Goal: Contribute content

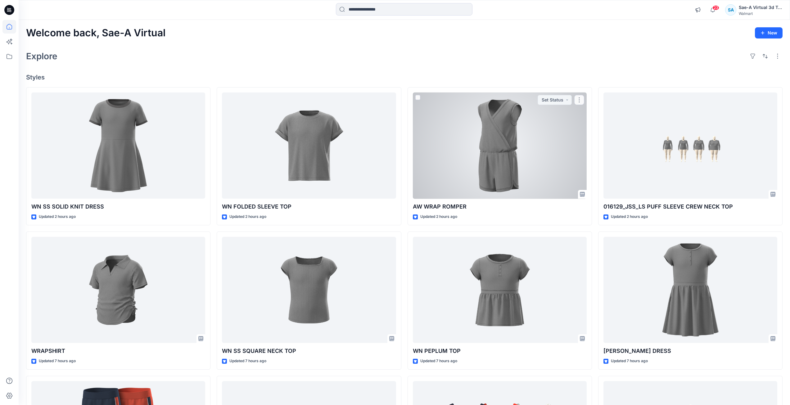
drag, startPoint x: 473, startPoint y: 172, endPoint x: 388, endPoint y: 164, distance: 86.1
click at [473, 172] on div at bounding box center [500, 146] width 174 height 106
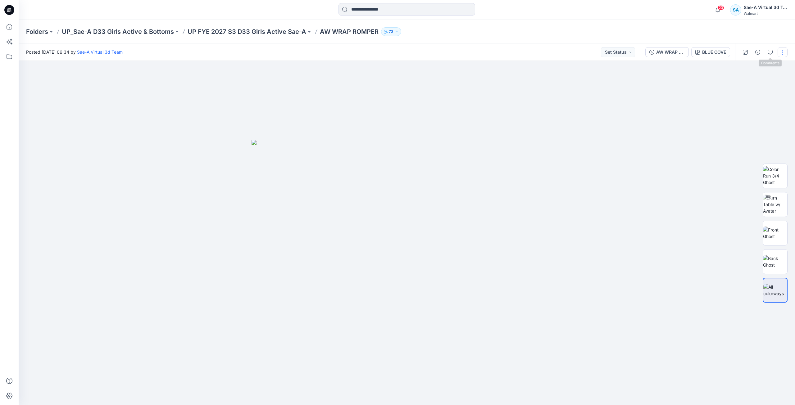
click at [778, 54] on button "button" at bounding box center [782, 52] width 10 height 10
click at [756, 84] on button "Edit" at bounding box center [756, 83] width 57 height 11
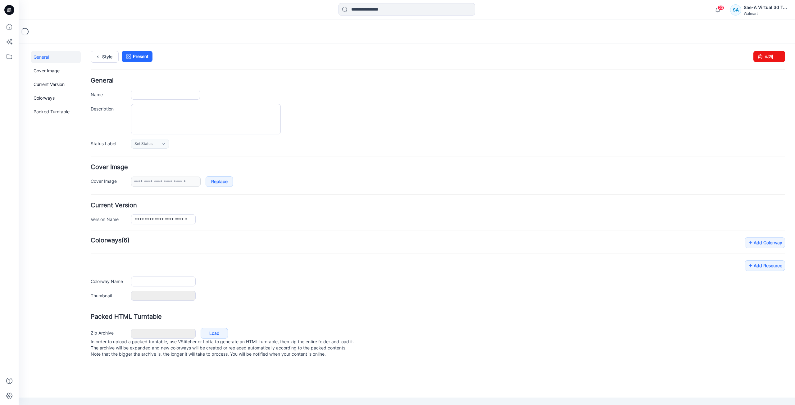
type input "**********"
type input "*********"
type input "**********"
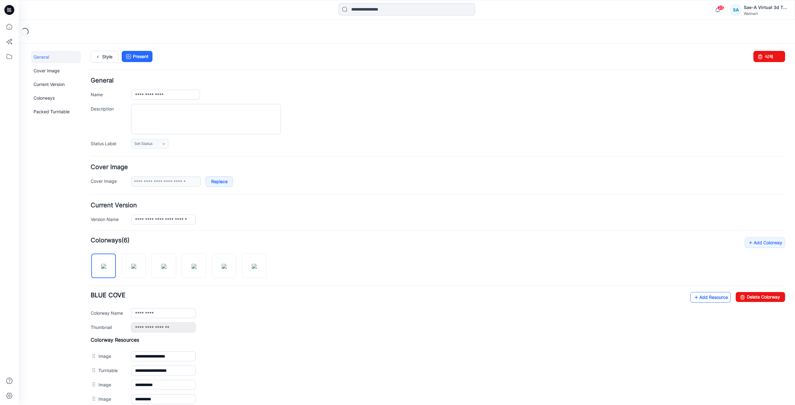
click at [710, 300] on link "Add Resource" at bounding box center [710, 297] width 40 height 11
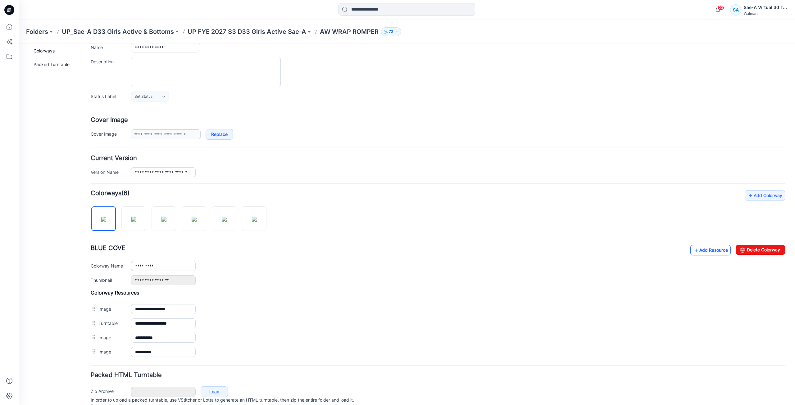
scroll to position [72, 0]
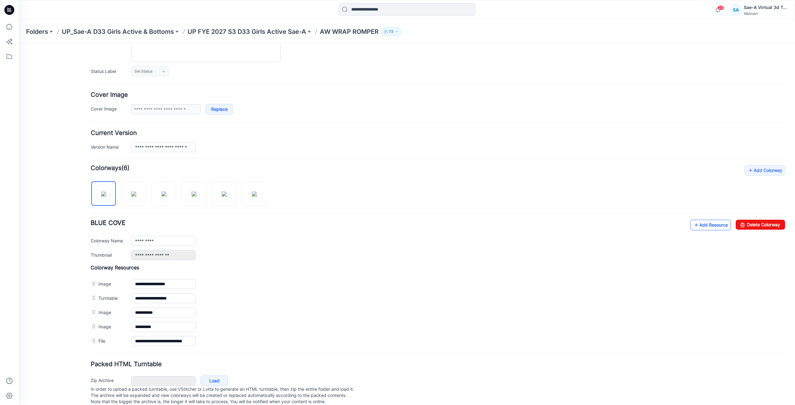
click at [709, 224] on link "Add Resource" at bounding box center [710, 225] width 40 height 11
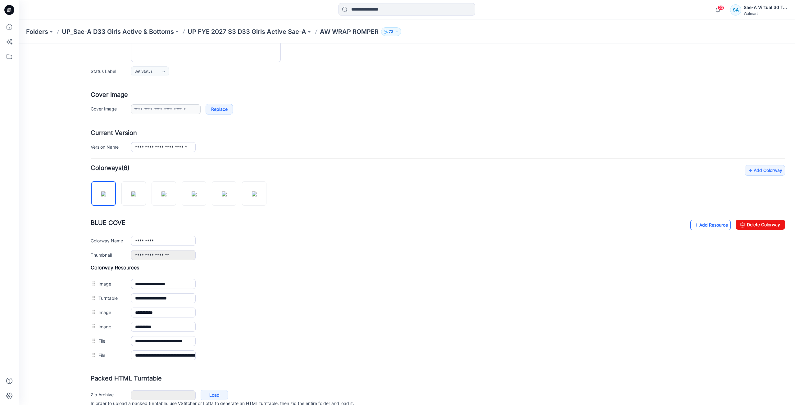
click at [706, 227] on link "Add Resource" at bounding box center [710, 225] width 40 height 11
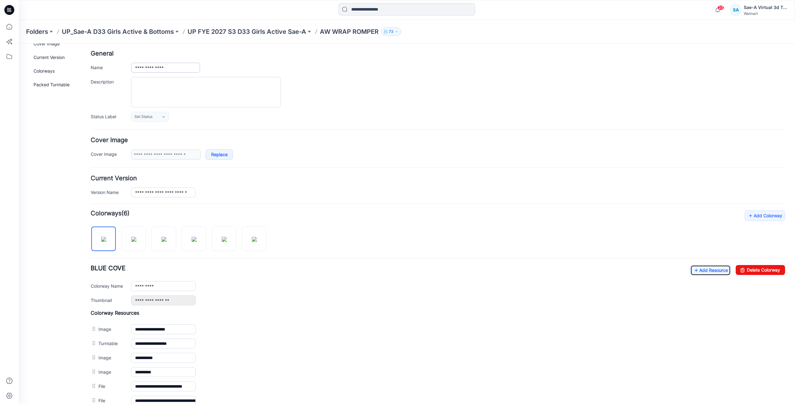
scroll to position [0, 0]
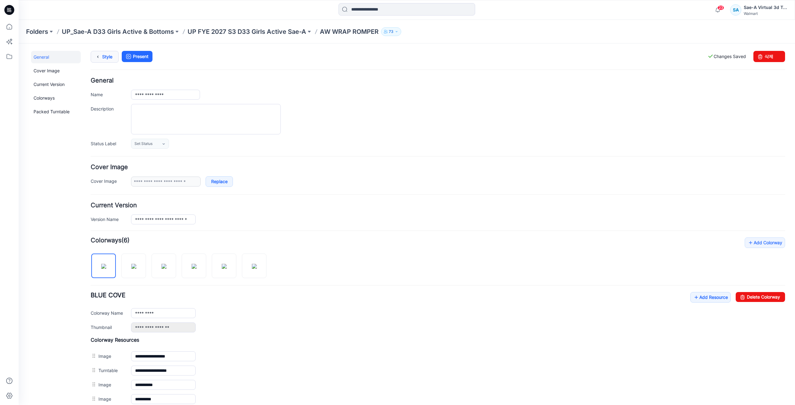
click at [102, 60] on icon at bounding box center [97, 56] width 9 height 11
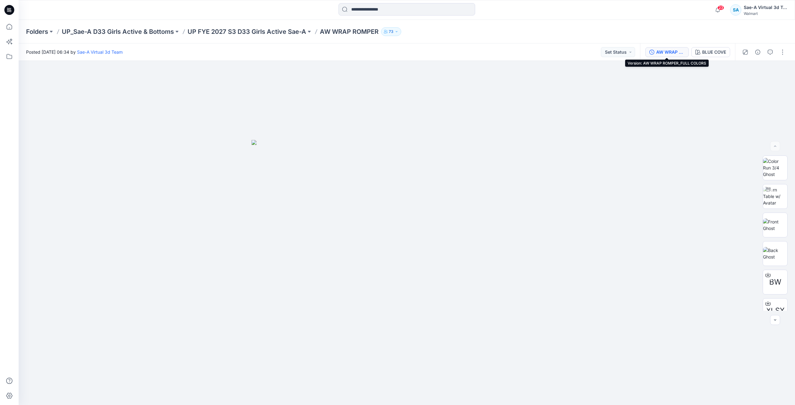
click at [672, 54] on div "AW WRAP ROMPER_FULL COLORS" at bounding box center [670, 52] width 29 height 7
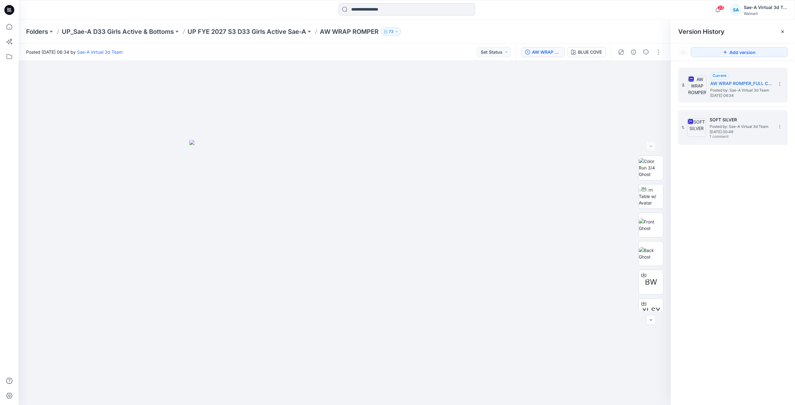
click at [730, 138] on span "1 comment" at bounding box center [730, 136] width 43 height 5
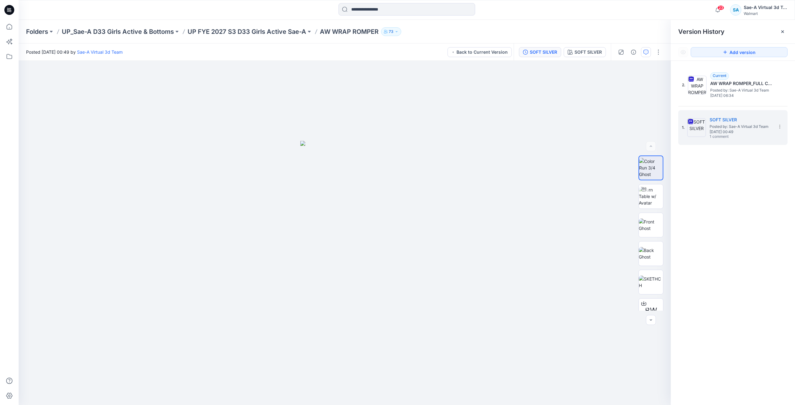
click at [644, 53] on icon "button" at bounding box center [645, 52] width 5 height 5
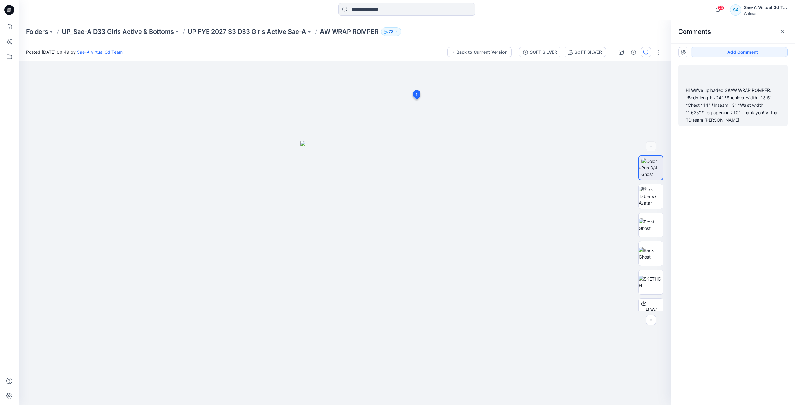
click at [709, 97] on div "Hi We've uploaded S#AW WRAP ROMPER. *Body length : 24" *Shoulder width : 13.5" …" at bounding box center [732, 105] width 94 height 37
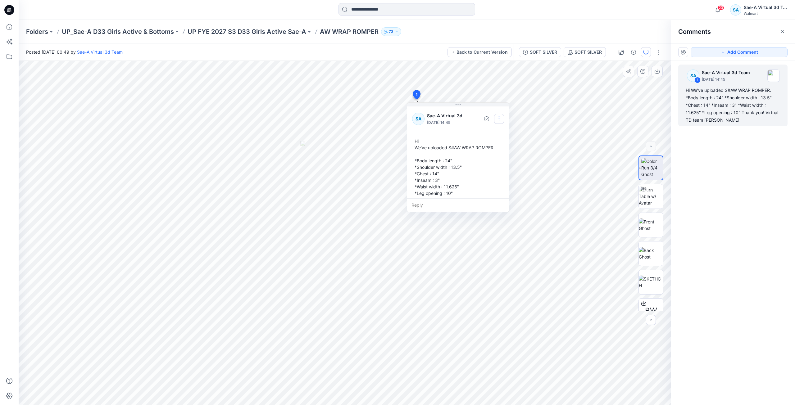
click at [497, 121] on button "button" at bounding box center [499, 119] width 10 height 10
click at [500, 134] on p "Edit comment" at bounding box center [500, 133] width 28 height 7
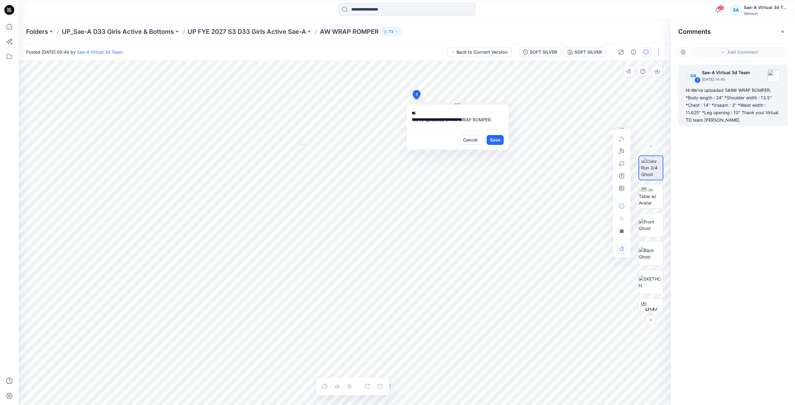
scroll to position [57, 0]
click at [475, 141] on button "Cancel" at bounding box center [470, 140] width 25 height 10
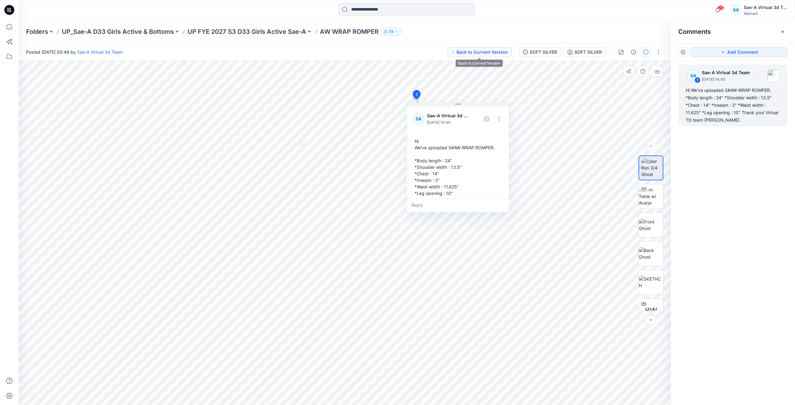
click at [489, 51] on button "Back to Current Version" at bounding box center [479, 52] width 64 height 10
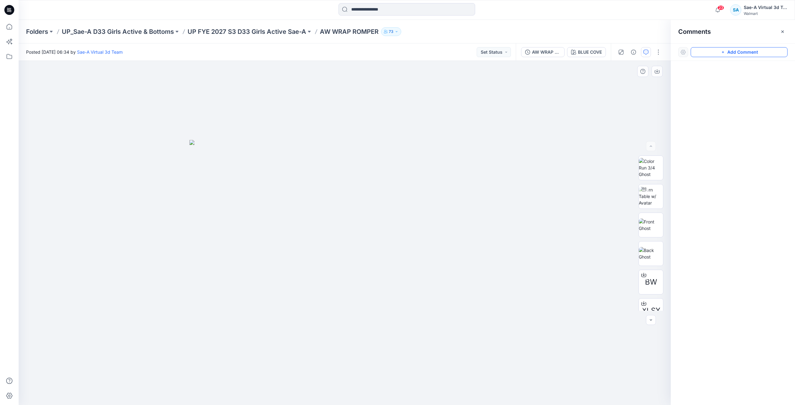
click at [749, 52] on button "Add Comment" at bounding box center [738, 52] width 97 height 10
click at [511, 104] on div "1" at bounding box center [345, 233] width 652 height 344
type textarea "**********"
click at [586, 145] on button "Post" at bounding box center [589, 145] width 17 height 10
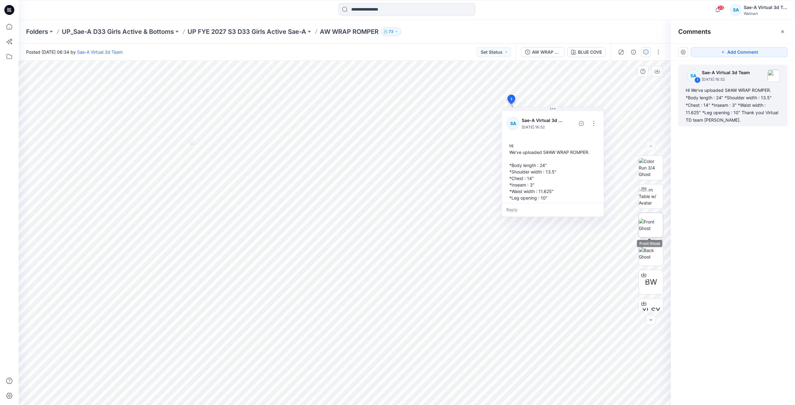
click at [652, 230] on img at bounding box center [651, 225] width 24 height 13
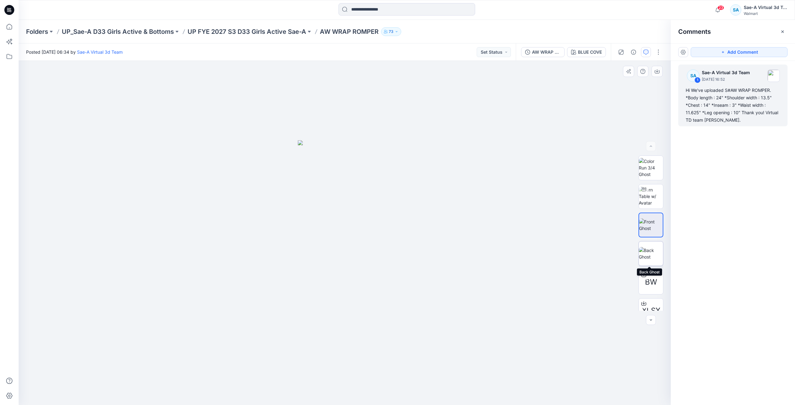
click at [651, 250] on img at bounding box center [651, 253] width 24 height 13
click at [654, 199] on img at bounding box center [651, 197] width 24 height 20
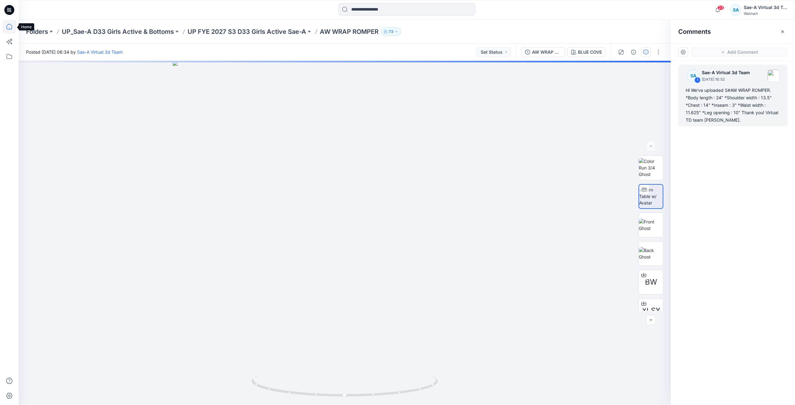
click at [12, 26] on icon at bounding box center [9, 27] width 14 height 14
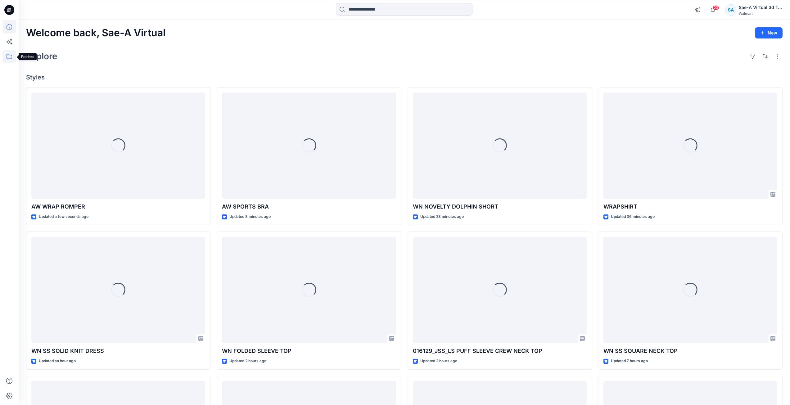
click at [11, 57] on icon at bounding box center [9, 57] width 14 height 14
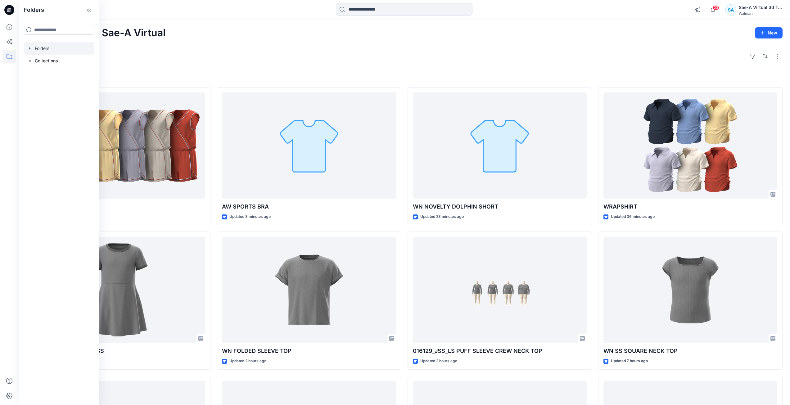
click at [60, 49] on div at bounding box center [59, 48] width 71 height 12
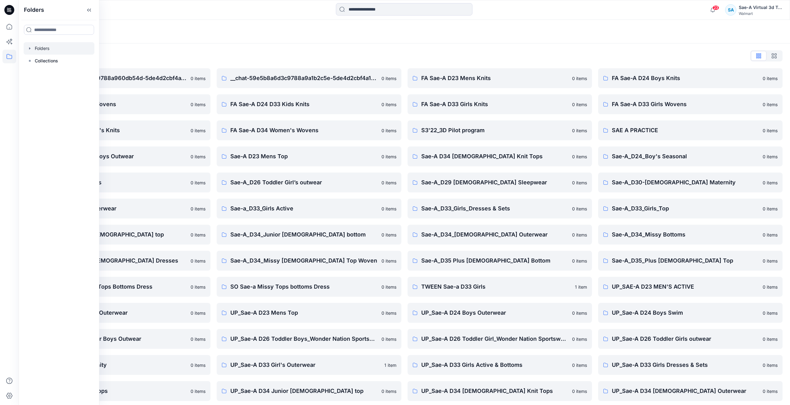
click at [234, 38] on div "Folders" at bounding box center [404, 32] width 771 height 24
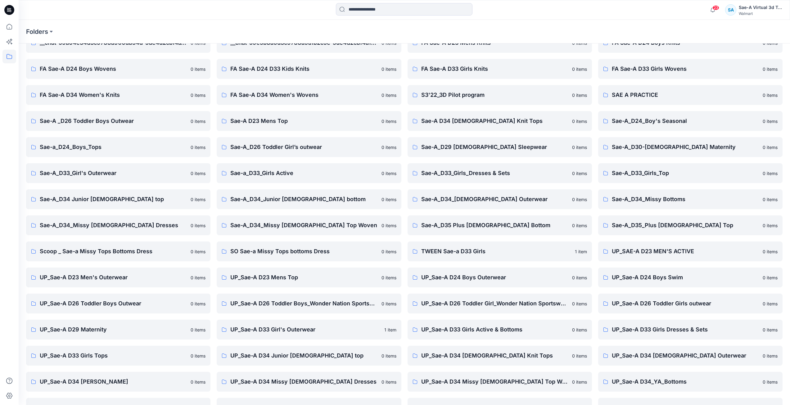
scroll to position [56, 0]
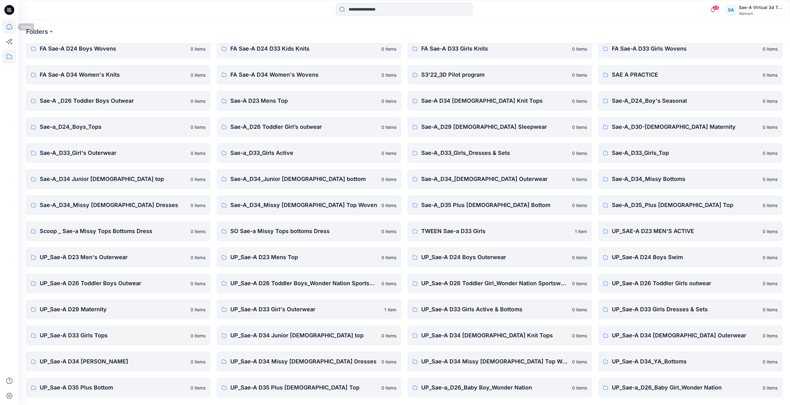
click at [10, 25] on icon at bounding box center [9, 27] width 14 height 14
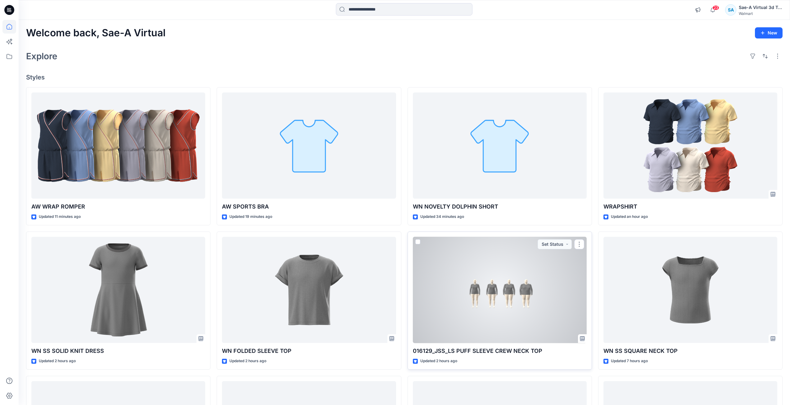
click at [485, 329] on div at bounding box center [500, 290] width 174 height 106
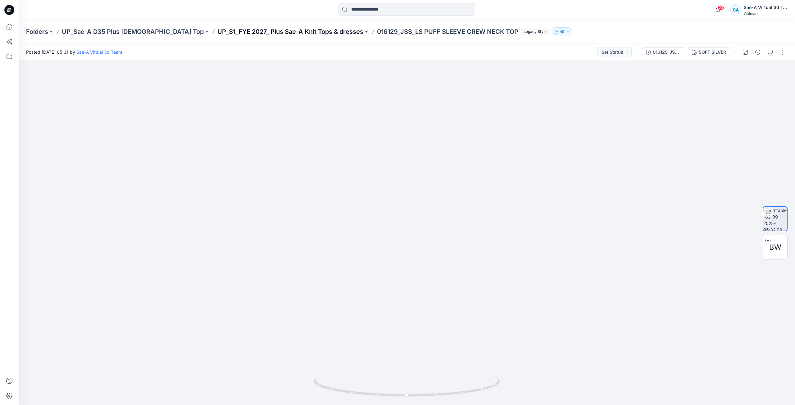
click at [301, 31] on p "UP_S1_FYE 2027_ Plus Sae-A Knit Tops & dresses" at bounding box center [290, 31] width 146 height 9
